Goal: Information Seeking & Learning: Find specific fact

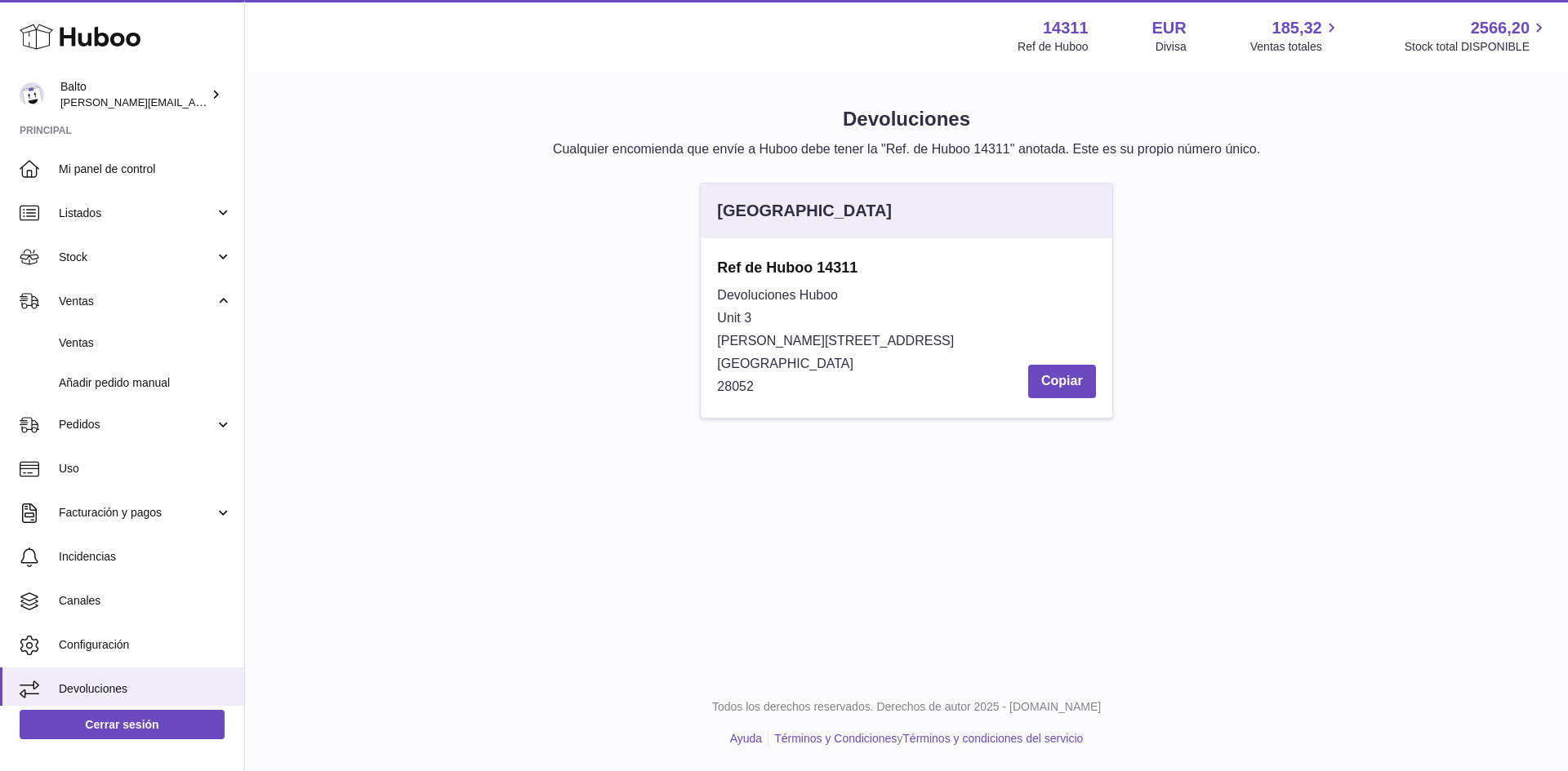
click at [138, 355] on link "Ventas" at bounding box center [122, 342] width 244 height 40
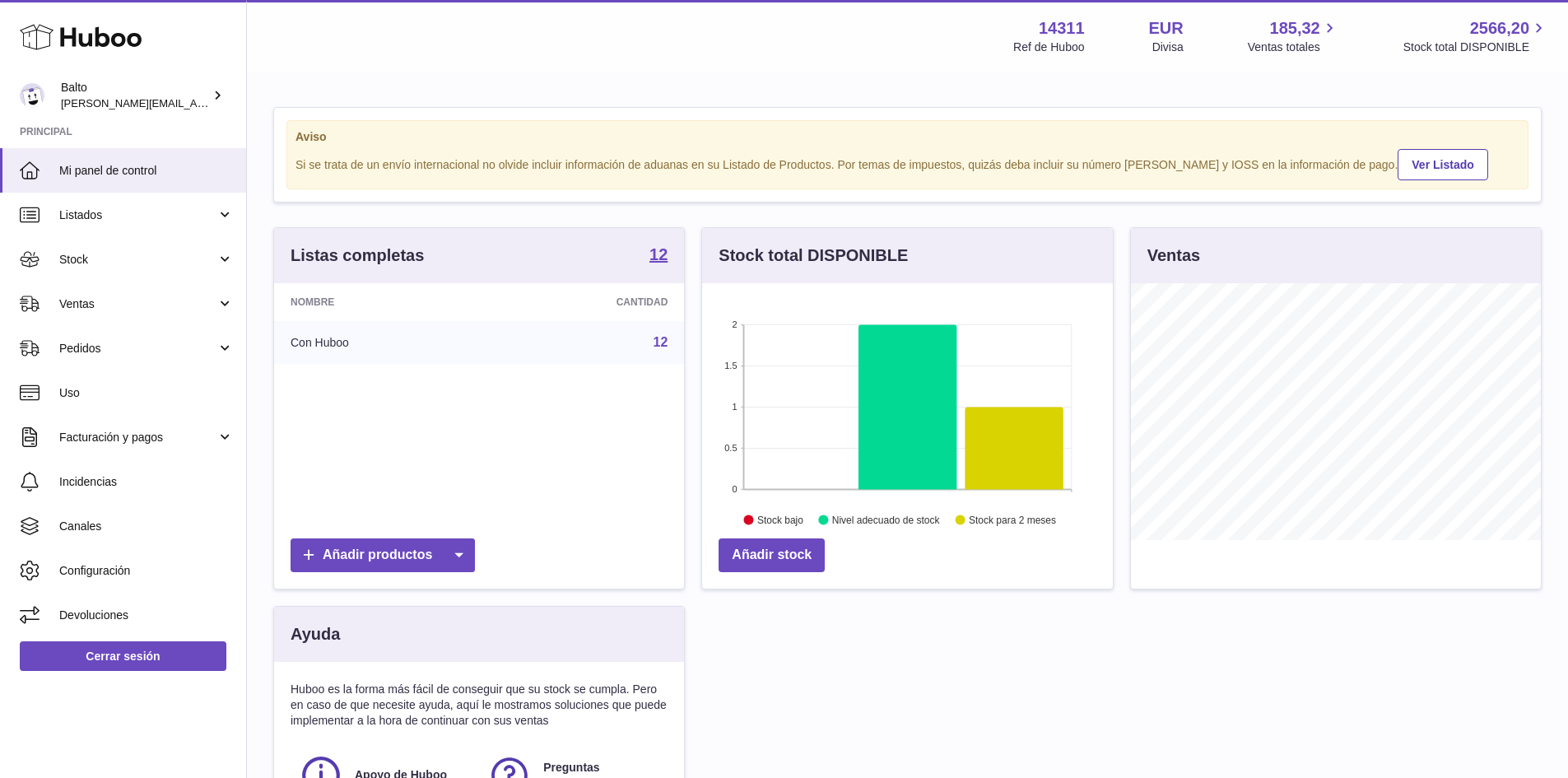
scroll to position [257, 411]
click at [139, 358] on link "Pedidos" at bounding box center [123, 347] width 246 height 44
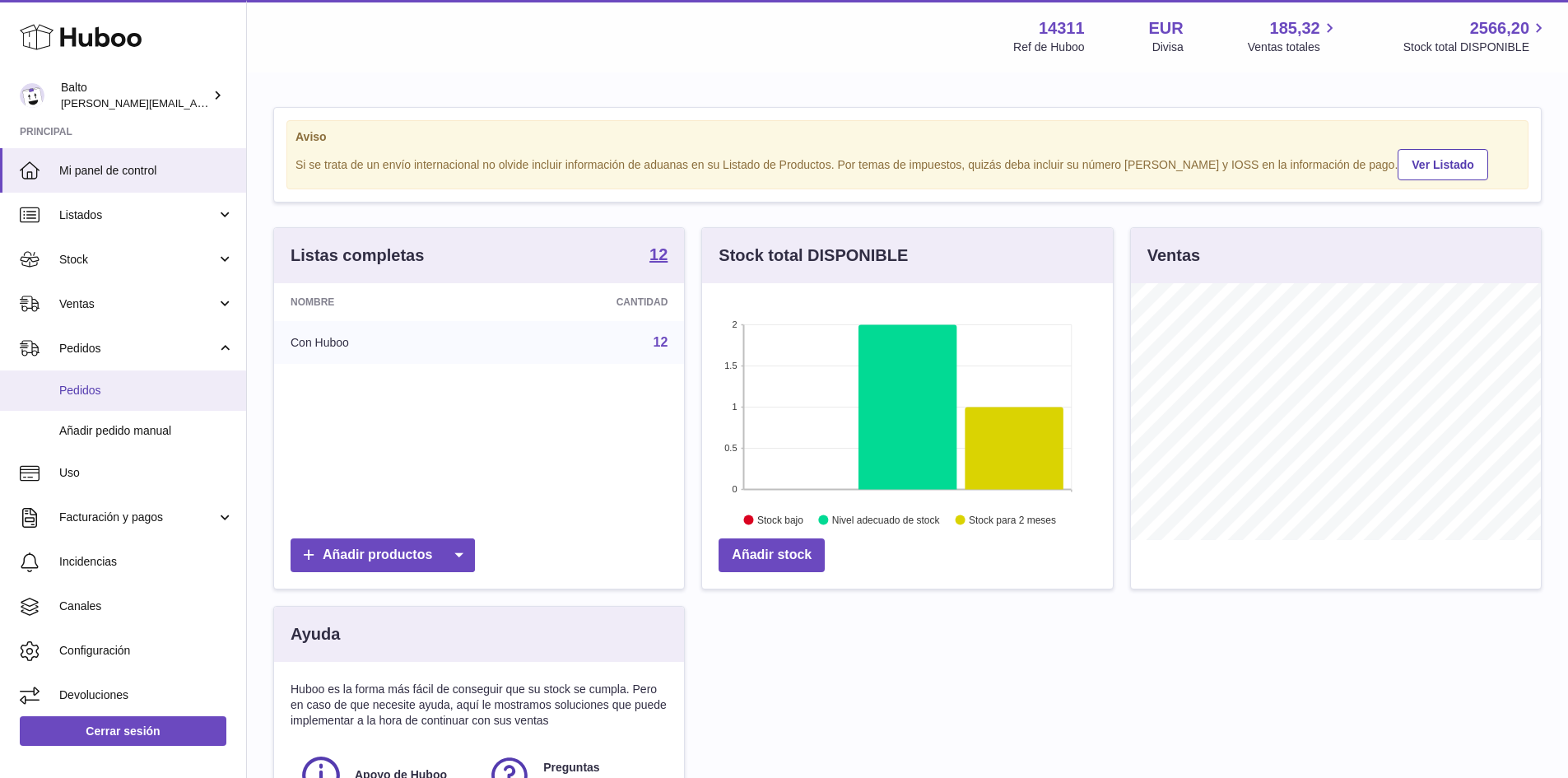
click at [112, 392] on span "Pedidos" at bounding box center [146, 390] width 175 height 16
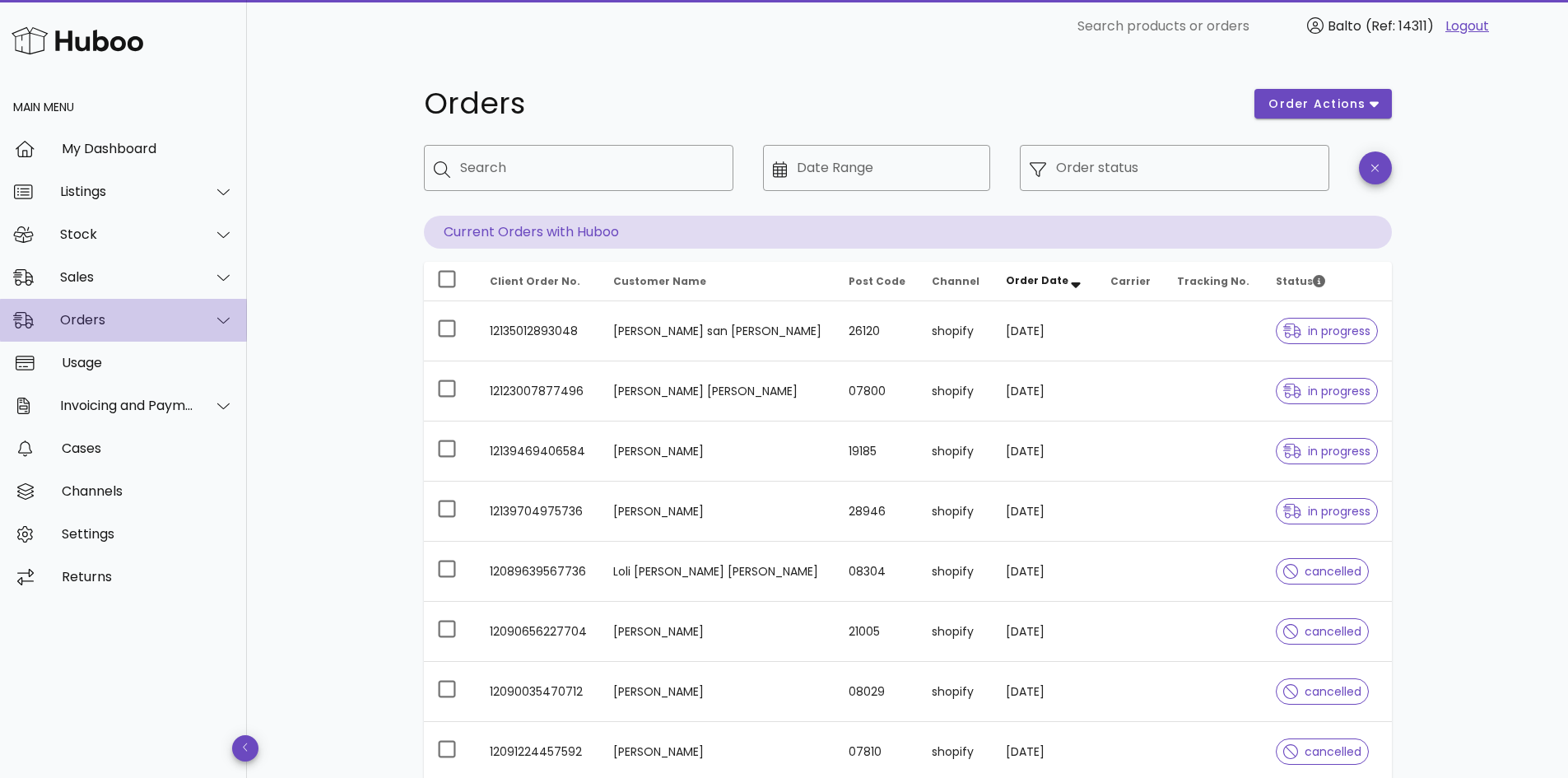
click at [156, 329] on div "Orders" at bounding box center [124, 321] width 247 height 43
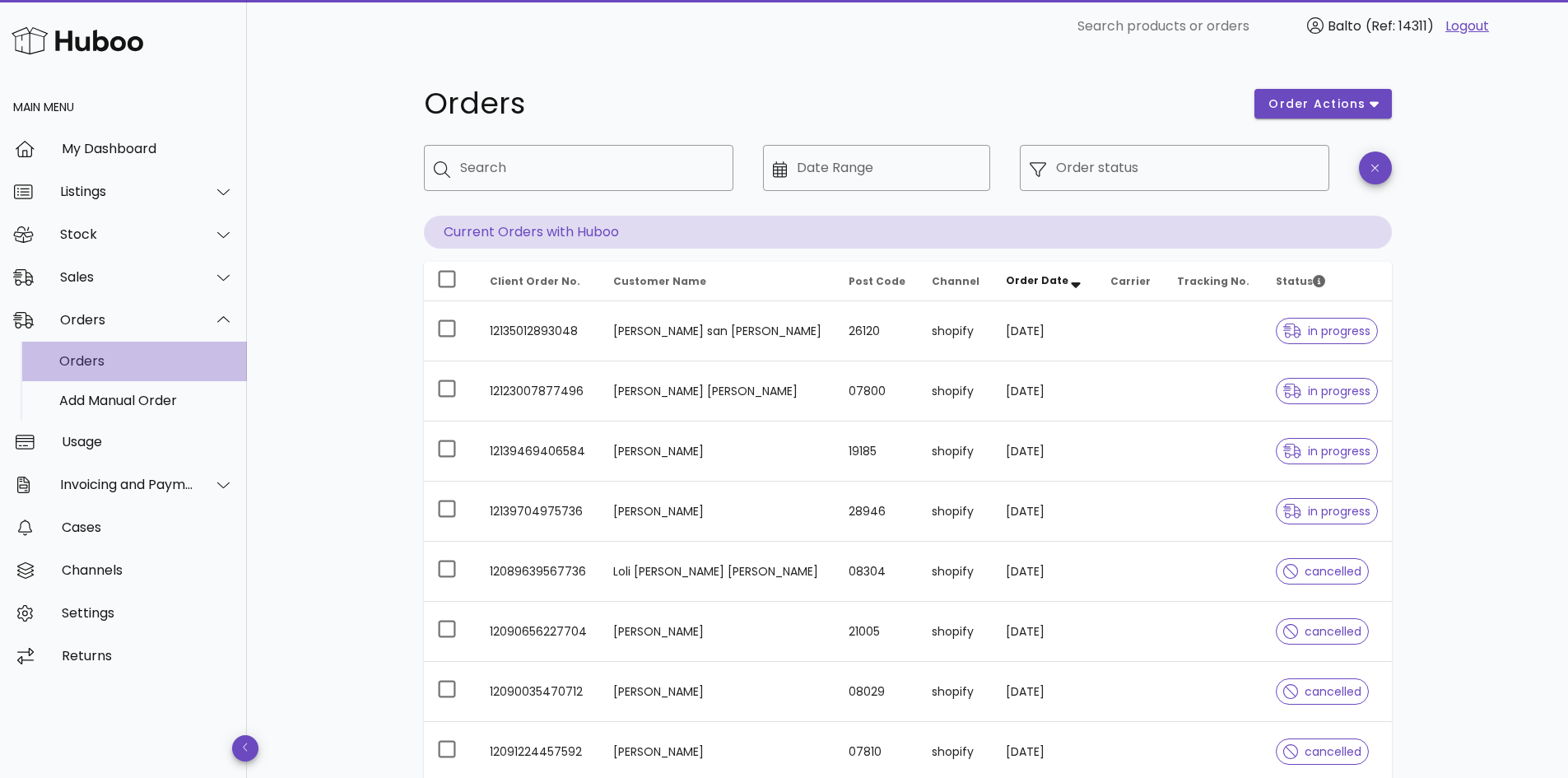
click at [120, 376] on div "Orders" at bounding box center [146, 361] width 175 height 35
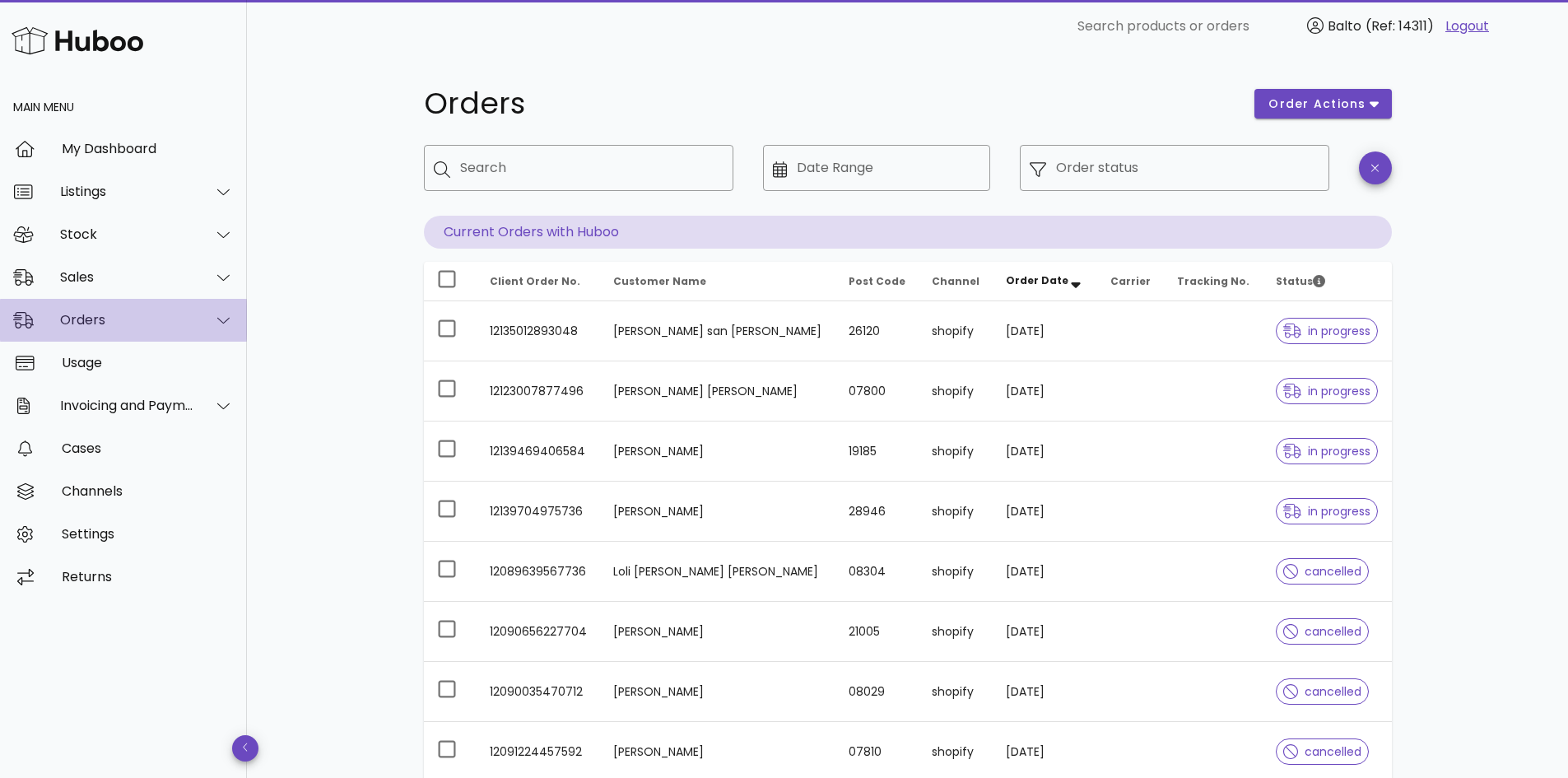
click at [100, 331] on div "Orders" at bounding box center [124, 321] width 247 height 43
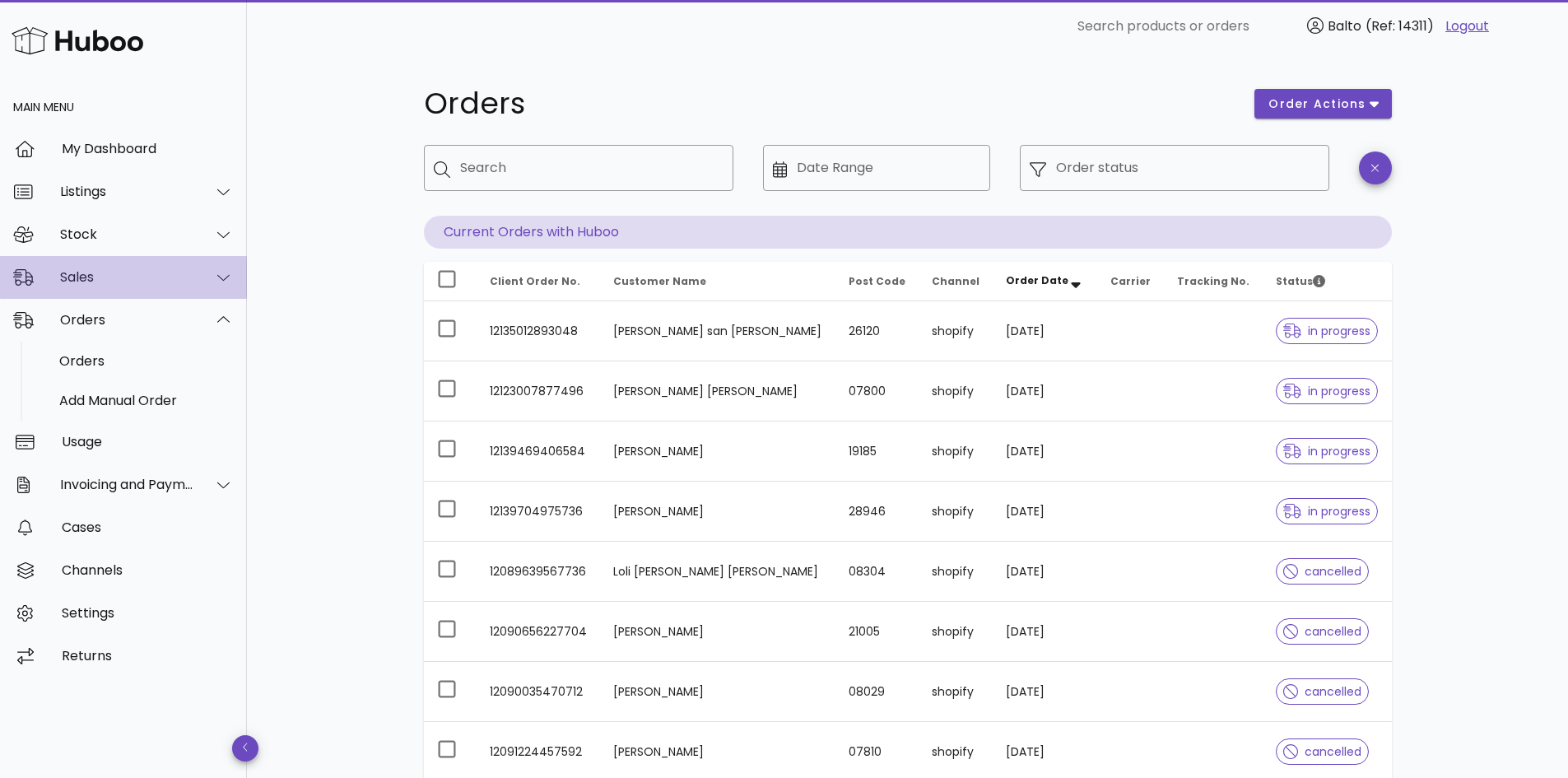
click at [142, 287] on div "Sales" at bounding box center [124, 278] width 247 height 43
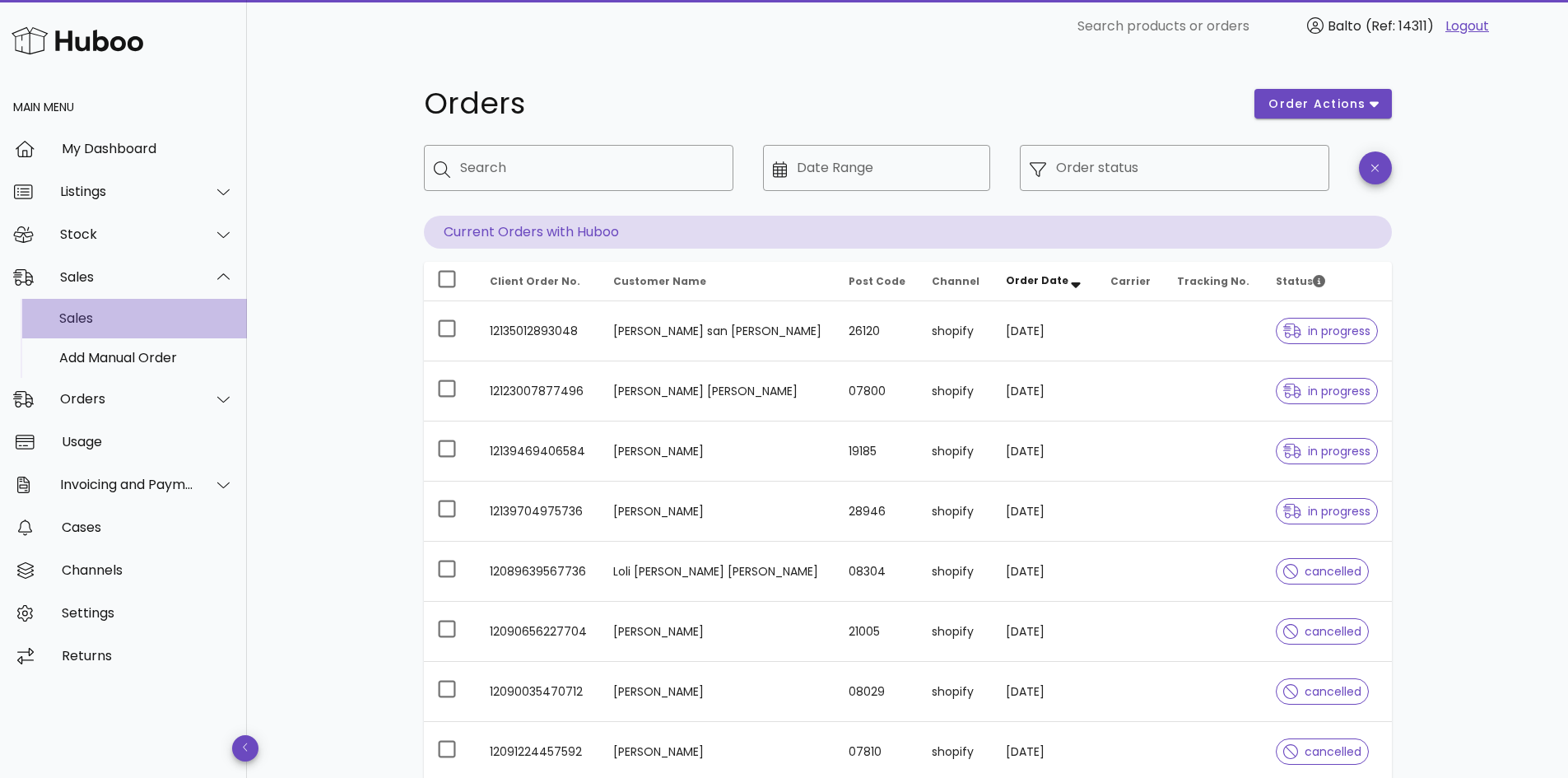
click at [95, 333] on div "Sales" at bounding box center [146, 318] width 175 height 35
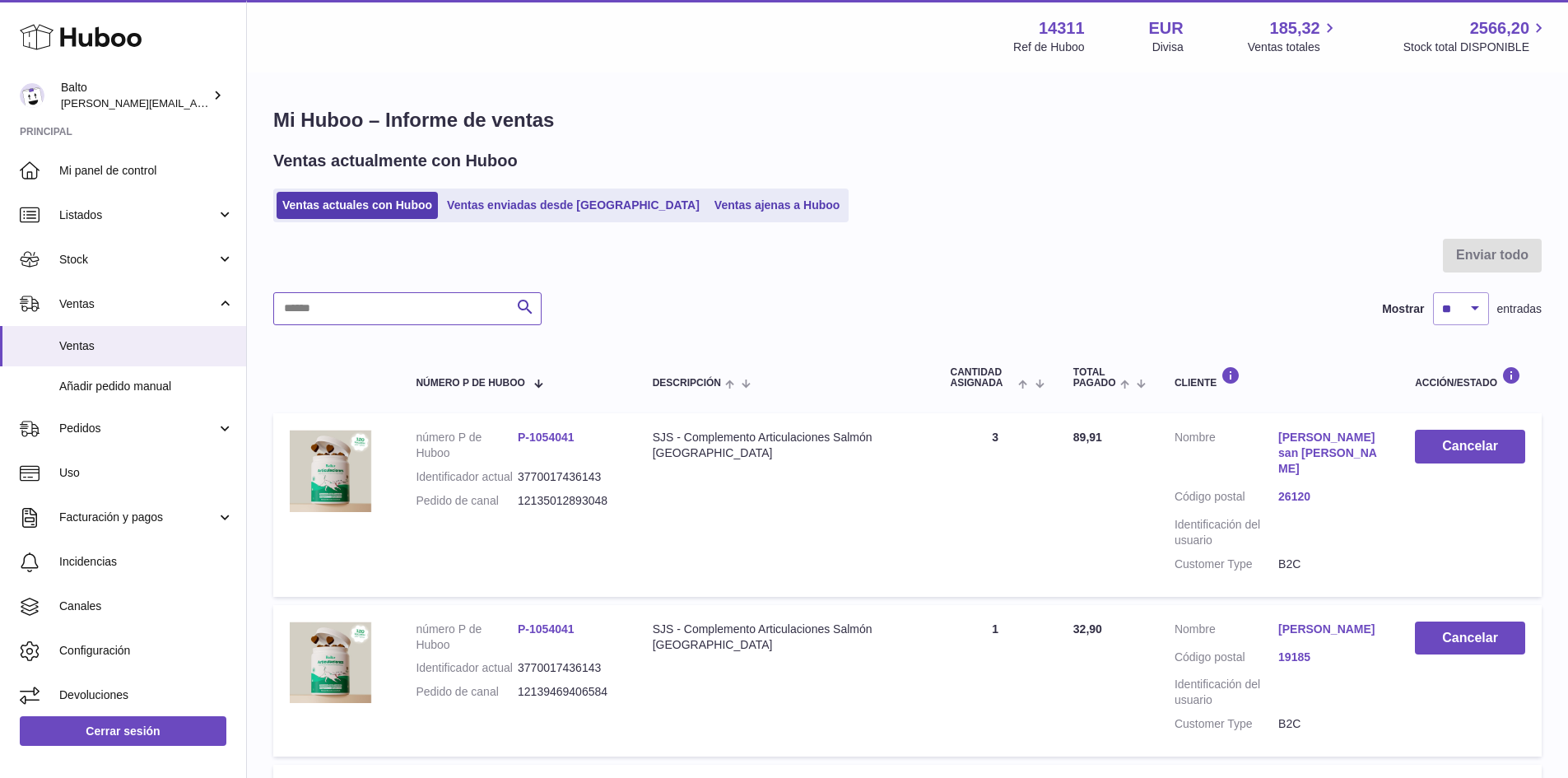
click at [399, 304] on input "text" at bounding box center [408, 309] width 269 height 33
paste input "**********"
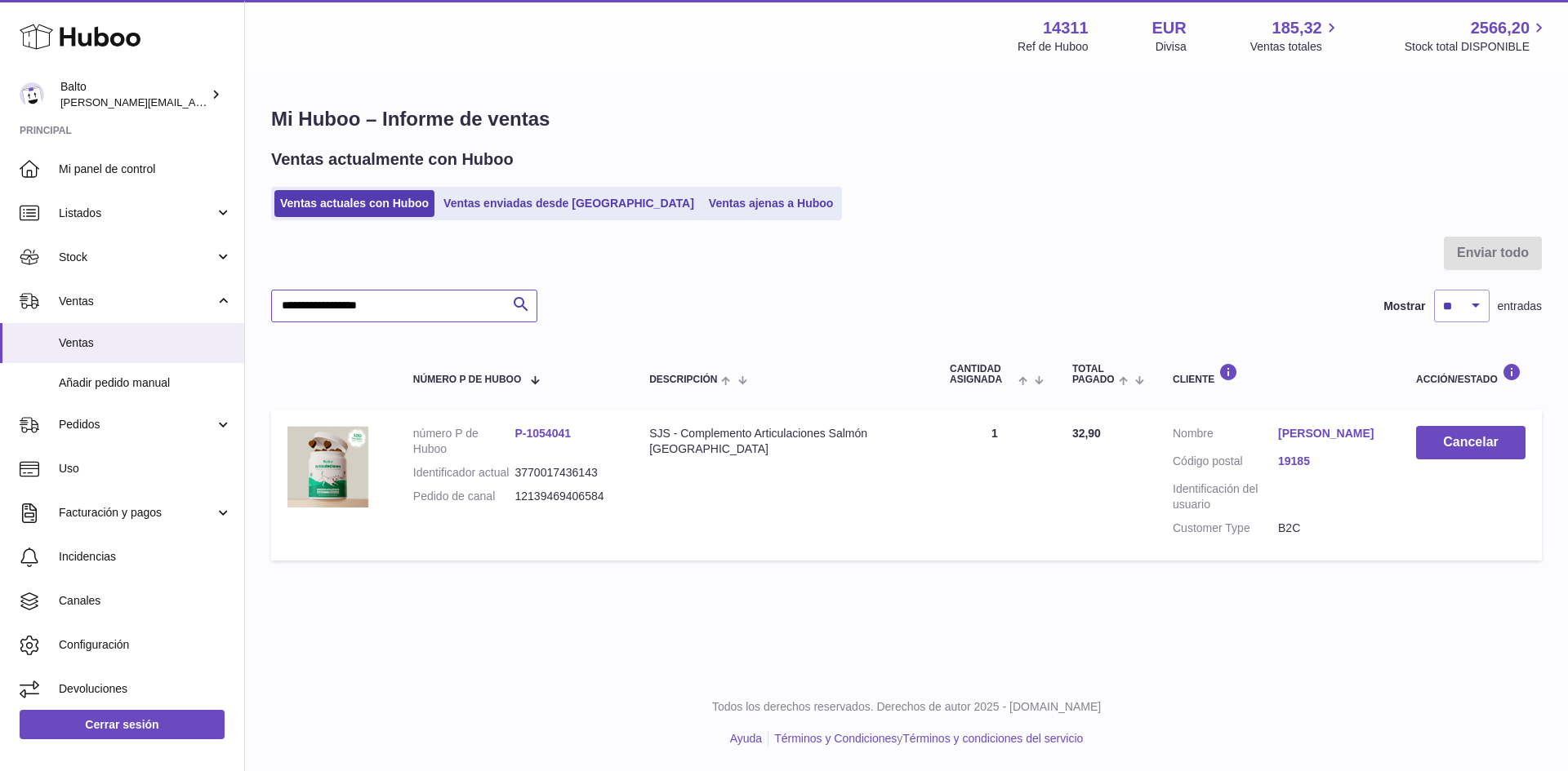
type input "**********"
click at [541, 429] on link "P-1054041" at bounding box center [543, 433] width 56 height 13
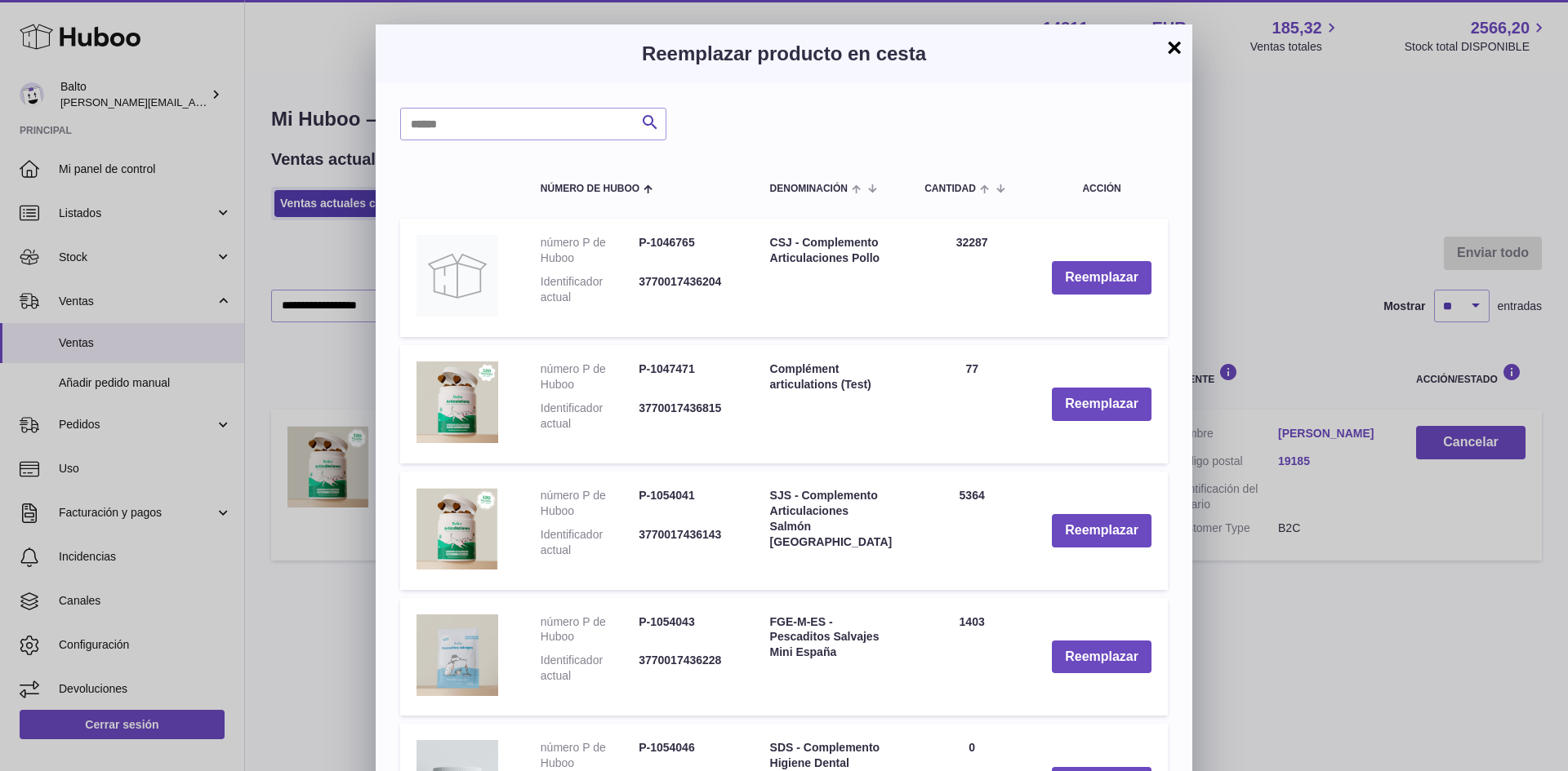
click at [1167, 48] on button "×" at bounding box center [1174, 48] width 19 height 19
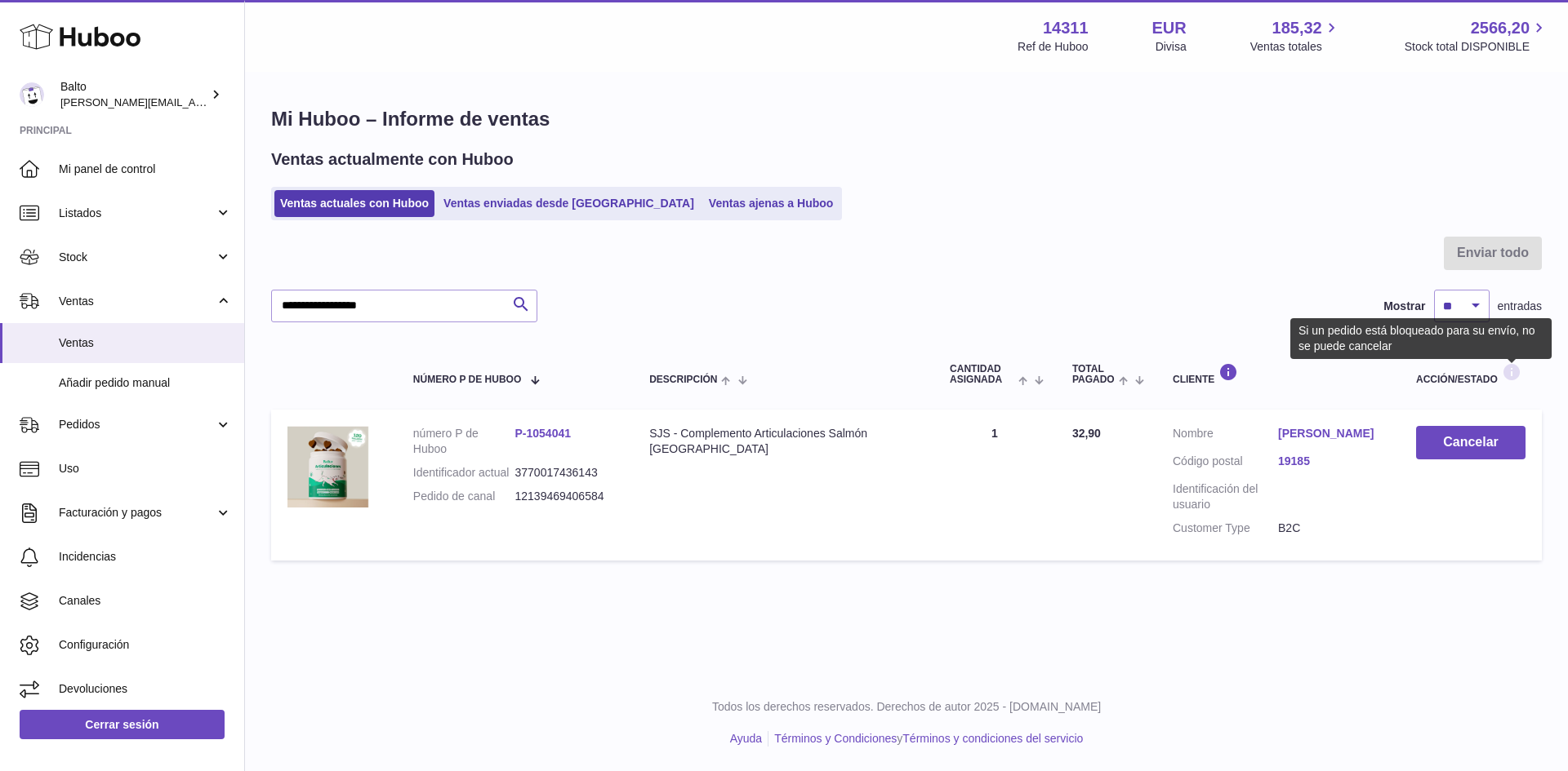
click at [1505, 368] on icon at bounding box center [1512, 372] width 19 height 20
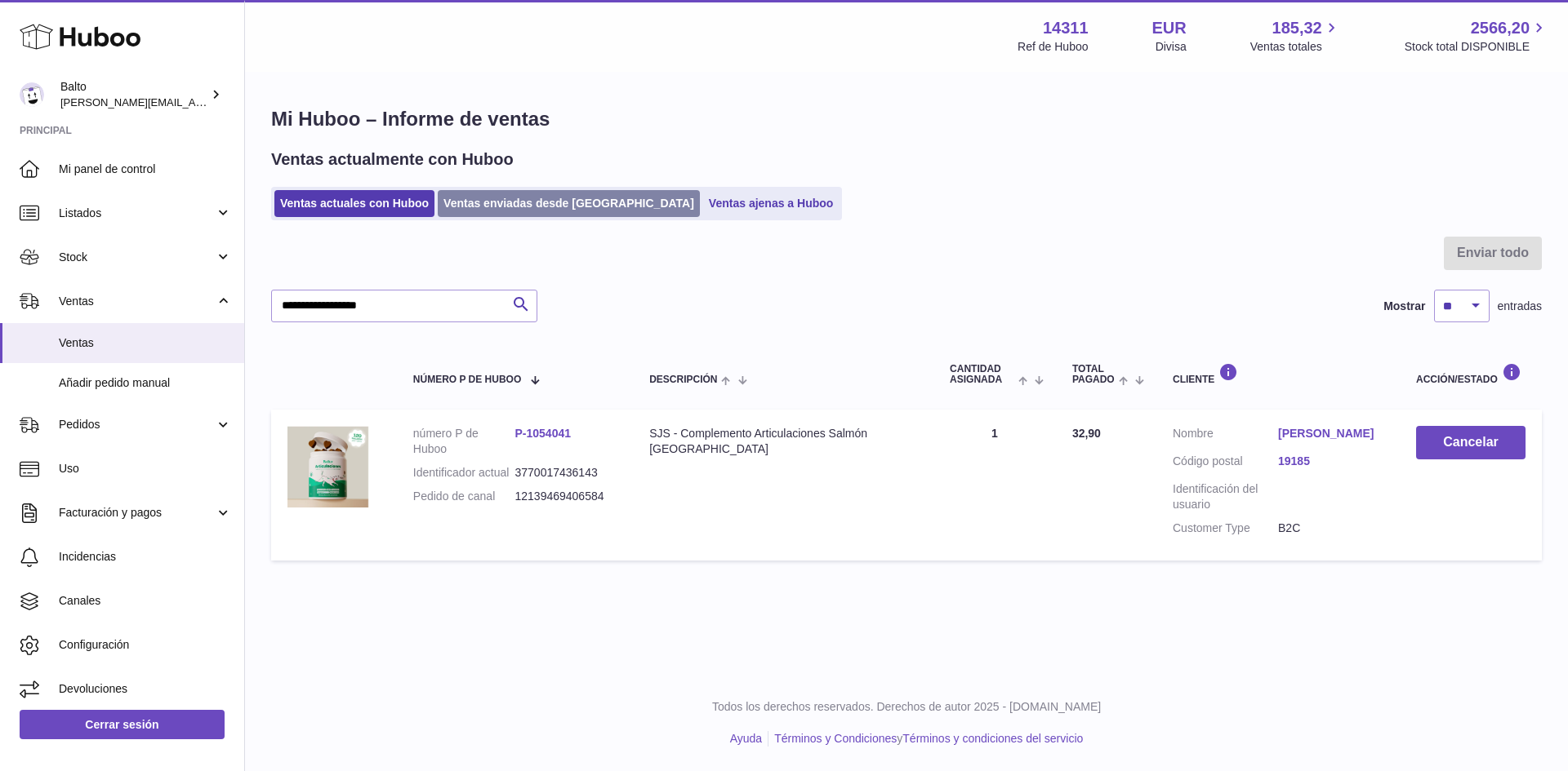
click at [524, 217] on link "Ventas enviadas desde [GEOGRAPHIC_DATA]" at bounding box center [568, 204] width 262 height 27
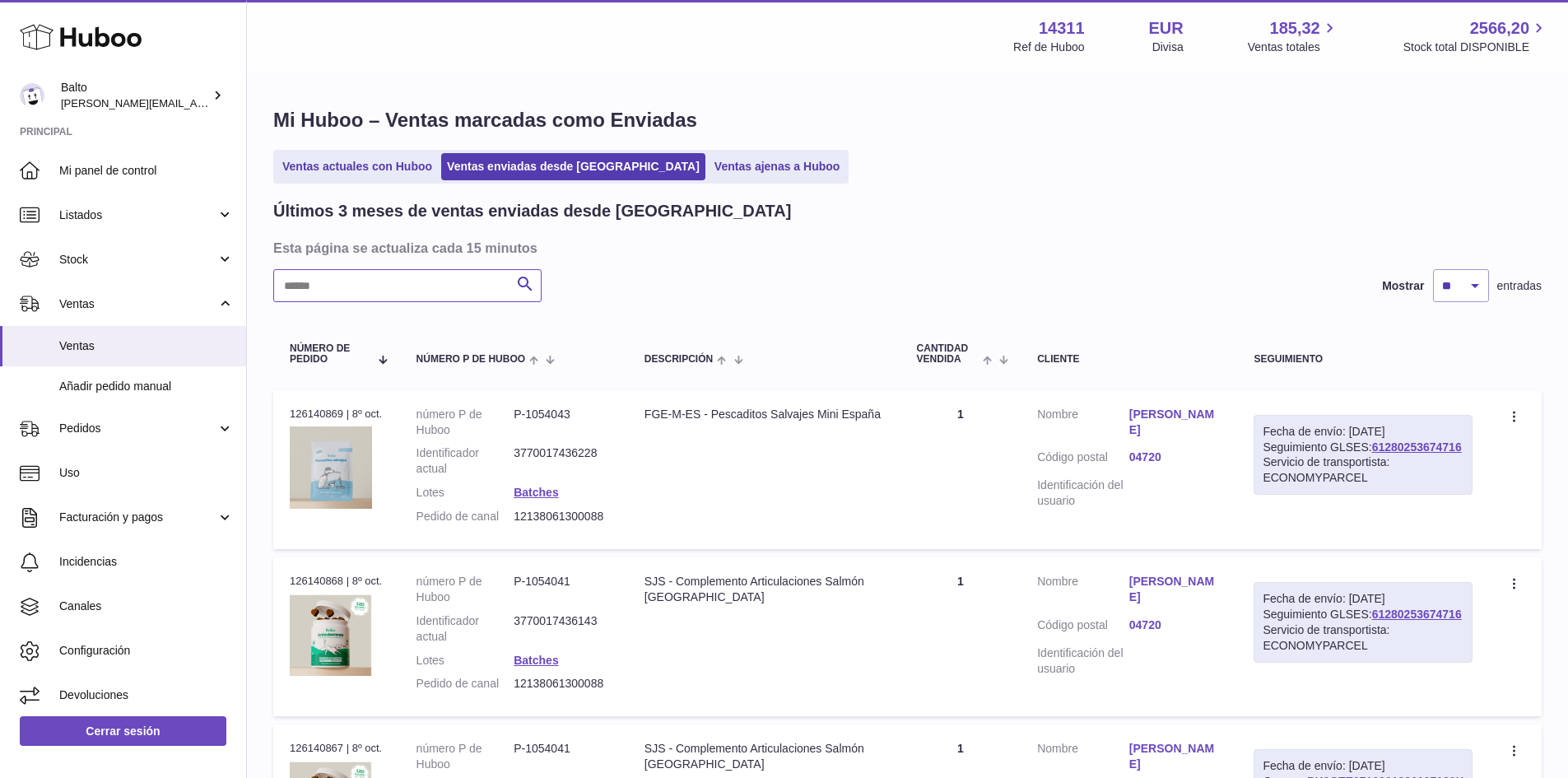
click at [363, 295] on input "text" at bounding box center [408, 285] width 269 height 33
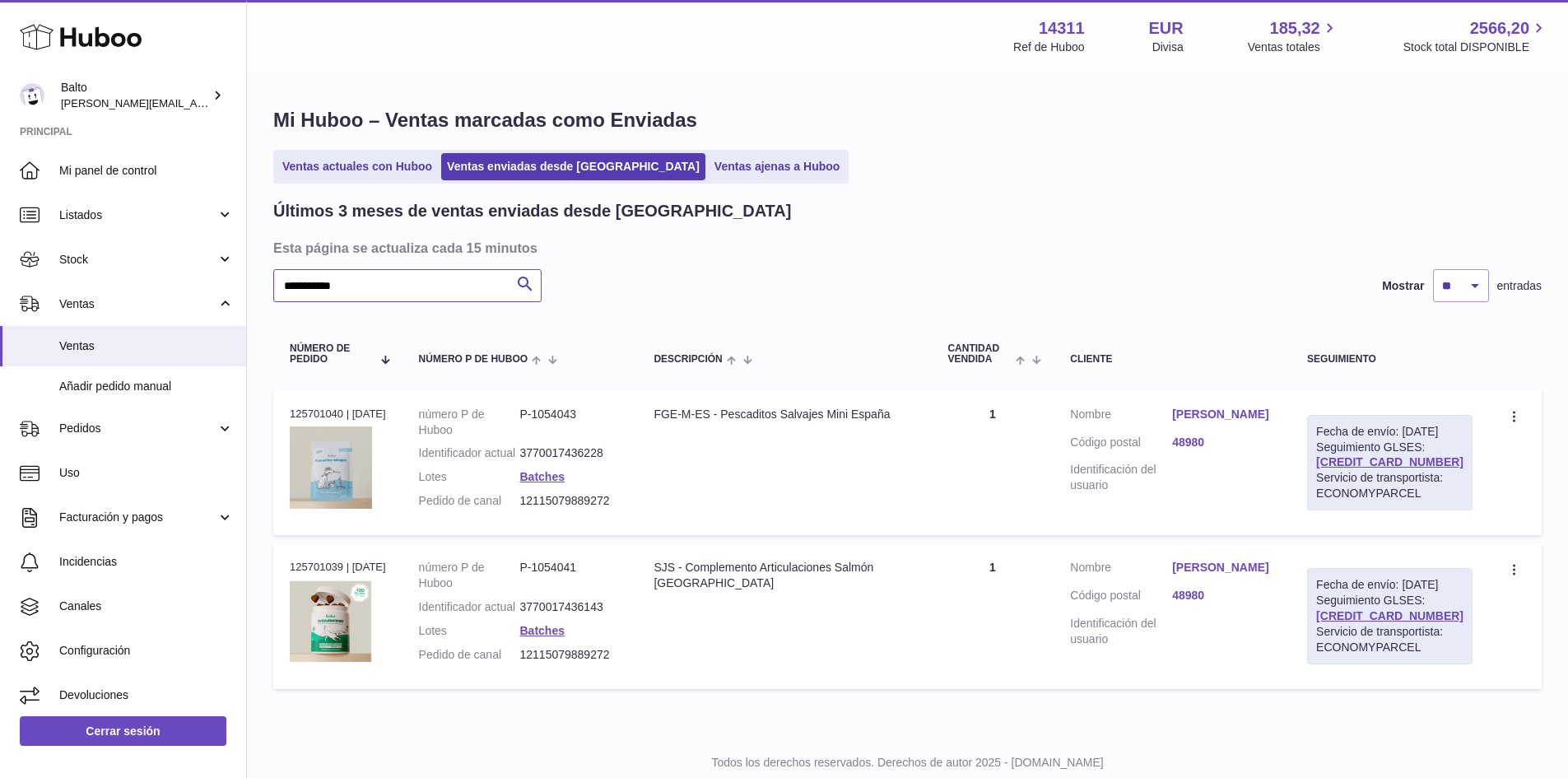
type input "**********"
click at [1274, 413] on link "[PERSON_NAME]" at bounding box center [1223, 415] width 102 height 16
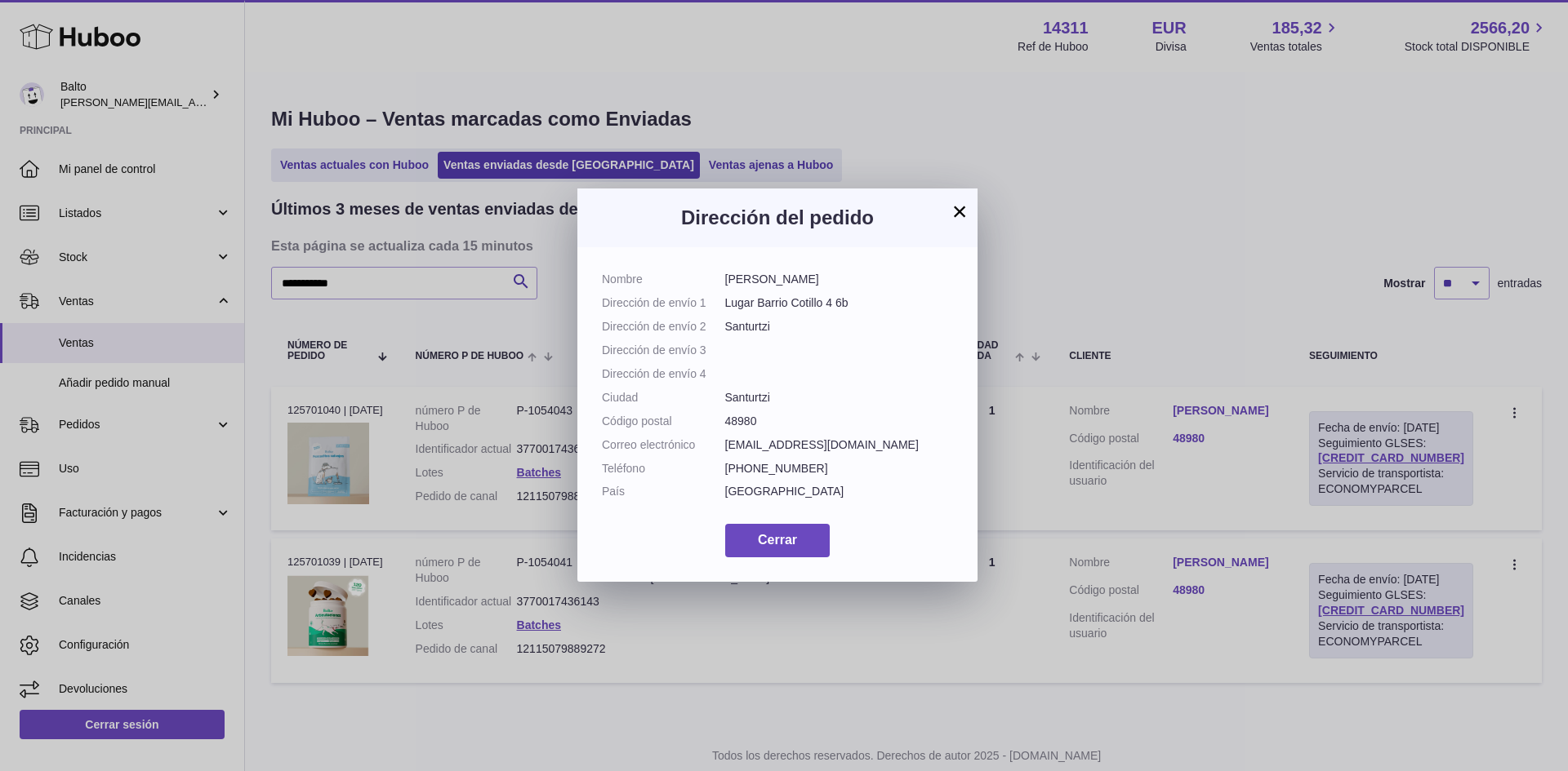
click at [801, 279] on dd "[PERSON_NAME]" at bounding box center [838, 280] width 229 height 16
copy dl "[PERSON_NAME]"
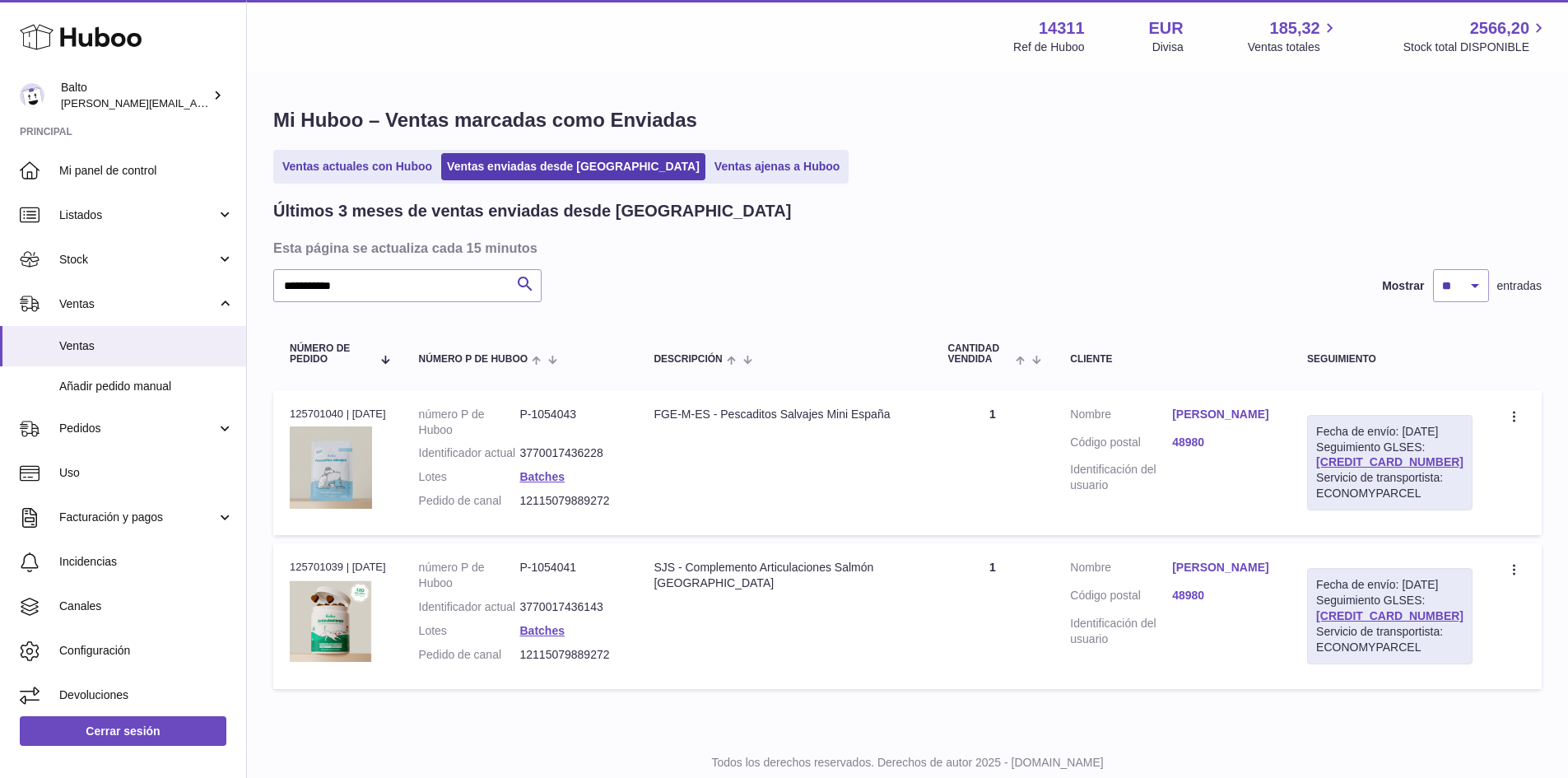
click at [1074, 216] on div at bounding box center [784, 389] width 1568 height 778
drag, startPoint x: 594, startPoint y: 413, endPoint x: 531, endPoint y: 412, distance: 63.0
click at [531, 412] on dd "P-1054043" at bounding box center [570, 423] width 101 height 31
copy dd "P-1054043"
click at [1262, 418] on link "[PERSON_NAME]" at bounding box center [1223, 415] width 102 height 16
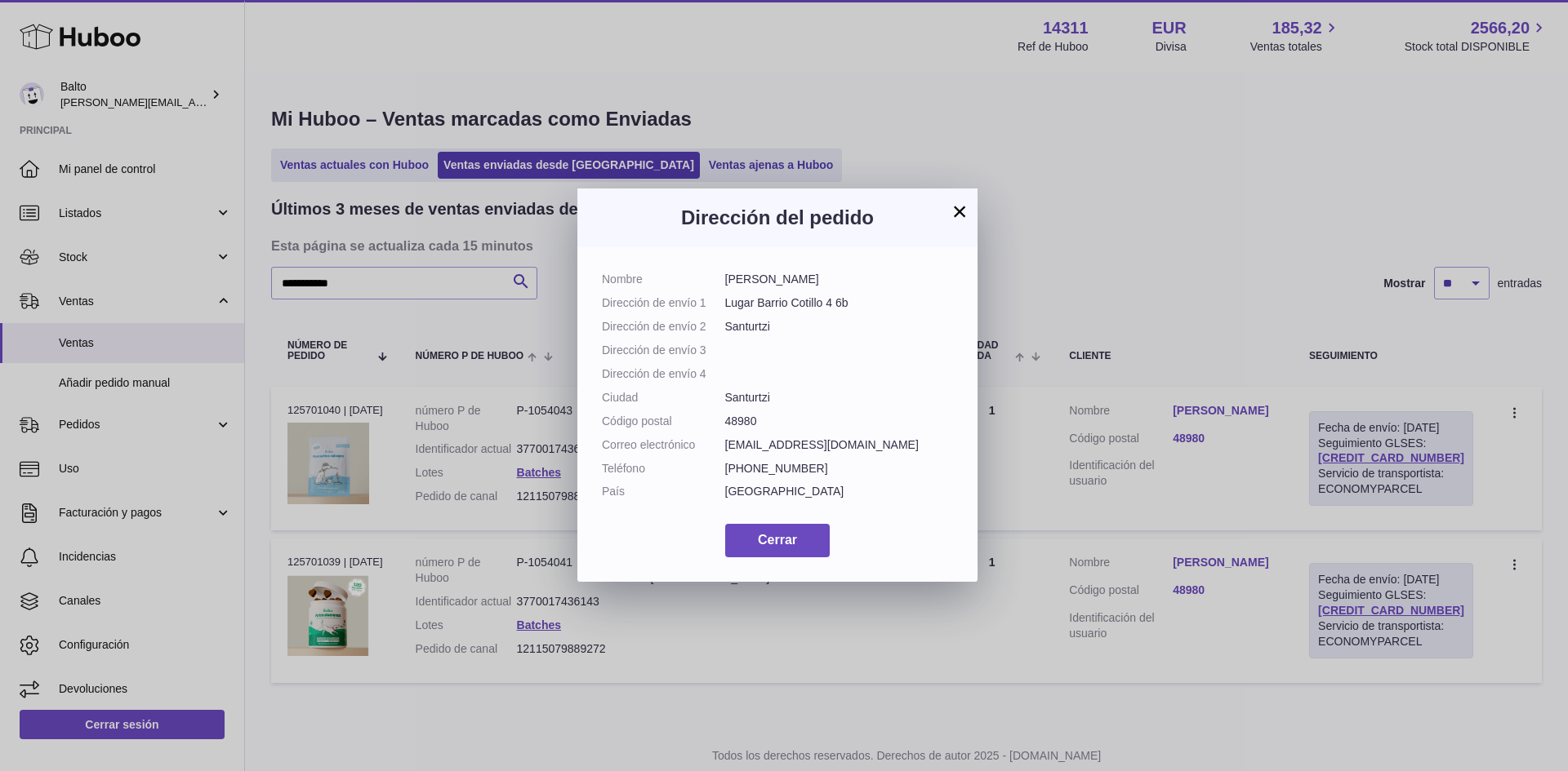
click at [749, 475] on dd "[PHONE_NUMBER]" at bounding box center [838, 469] width 229 height 16
copy dl "[PHONE_NUMBER]"
click at [771, 448] on dd "[EMAIL_ADDRESS][DOMAIN_NAME]" at bounding box center [838, 445] width 229 height 16
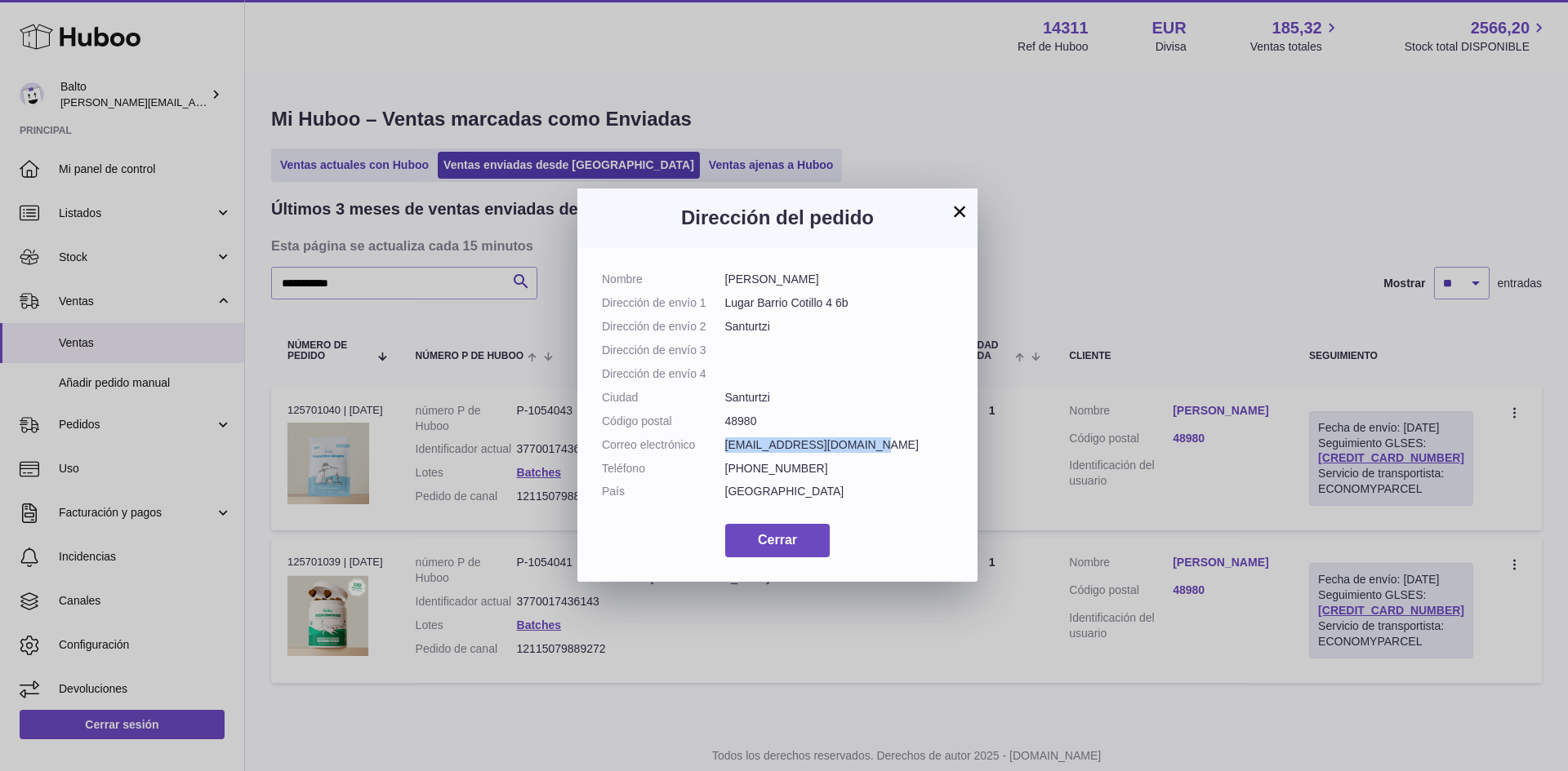
click at [771, 448] on dd "[EMAIL_ADDRESS][DOMAIN_NAME]" at bounding box center [838, 445] width 229 height 16
copy dl "[EMAIL_ADDRESS][DOMAIN_NAME]"
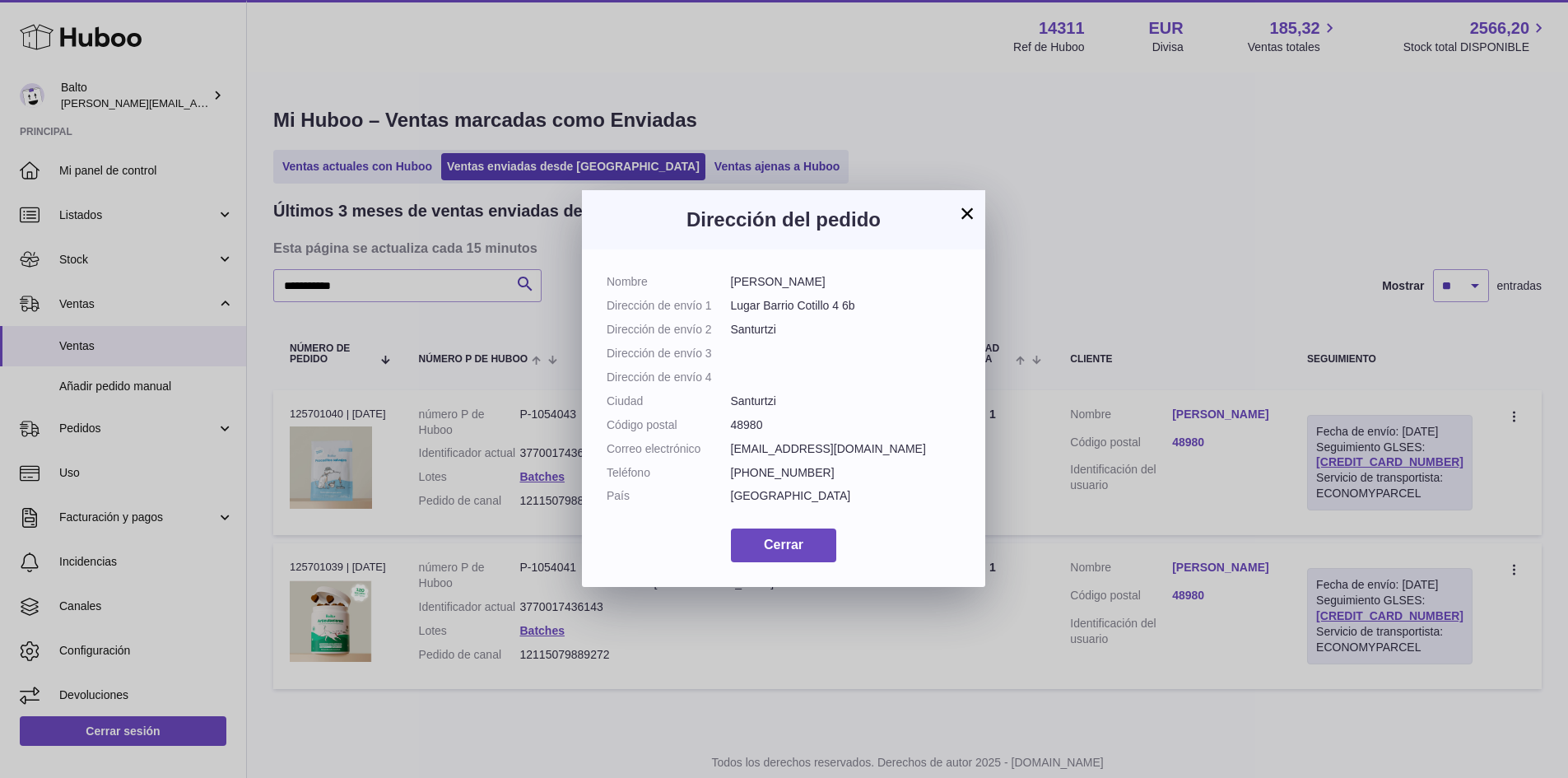
click at [281, 774] on div "× Dirección del pedido Nombre [PERSON_NAME] Dirección de envío 1 Lugar Barrio […" at bounding box center [784, 389] width 1568 height 778
